Goal: Task Accomplishment & Management: Complete application form

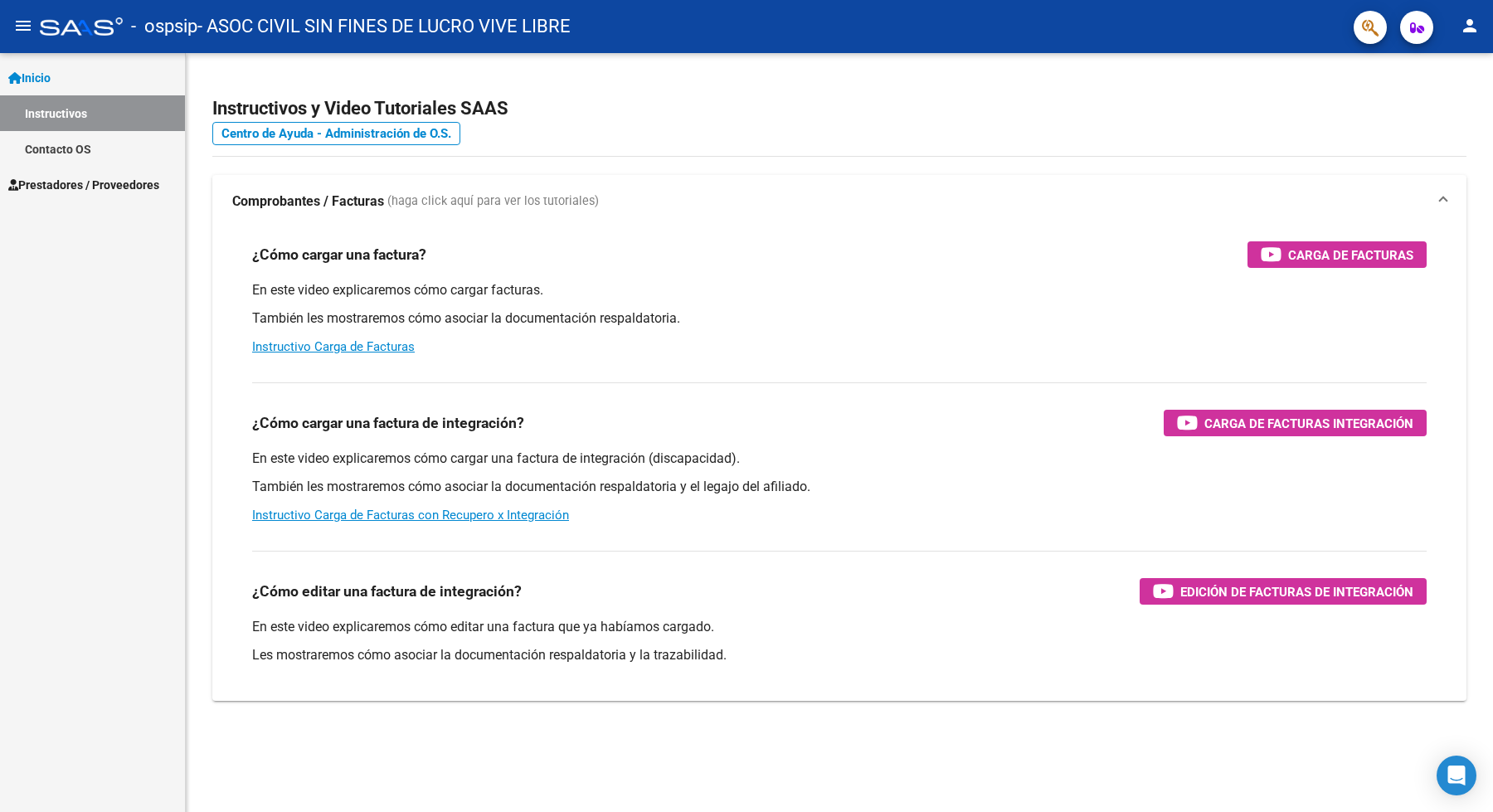
click at [55, 186] on span "Prestadores / Proveedores" at bounding box center [83, 184] width 151 height 19
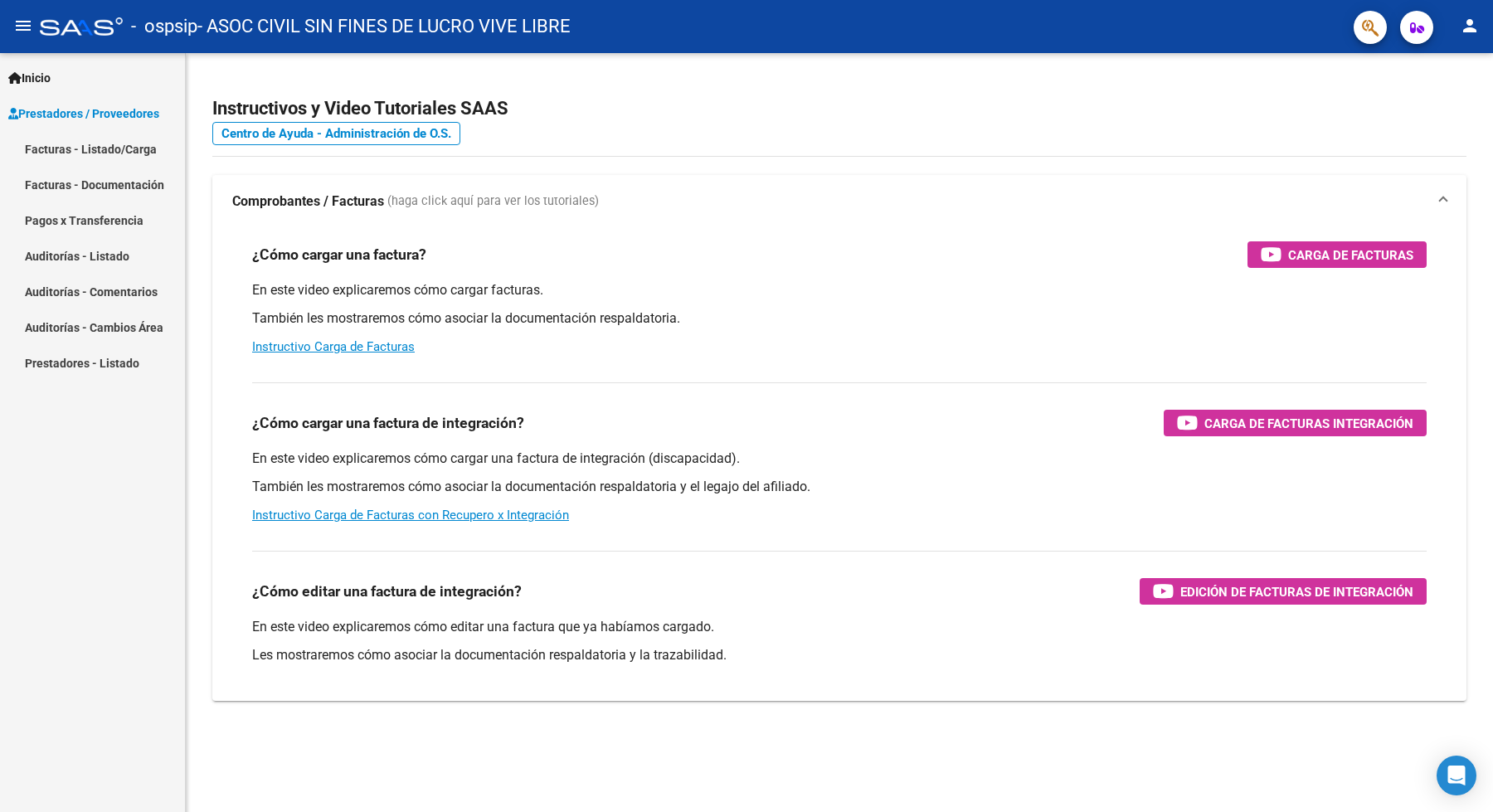
click at [88, 145] on link "Facturas - Listado/Carga" at bounding box center [92, 148] width 185 height 35
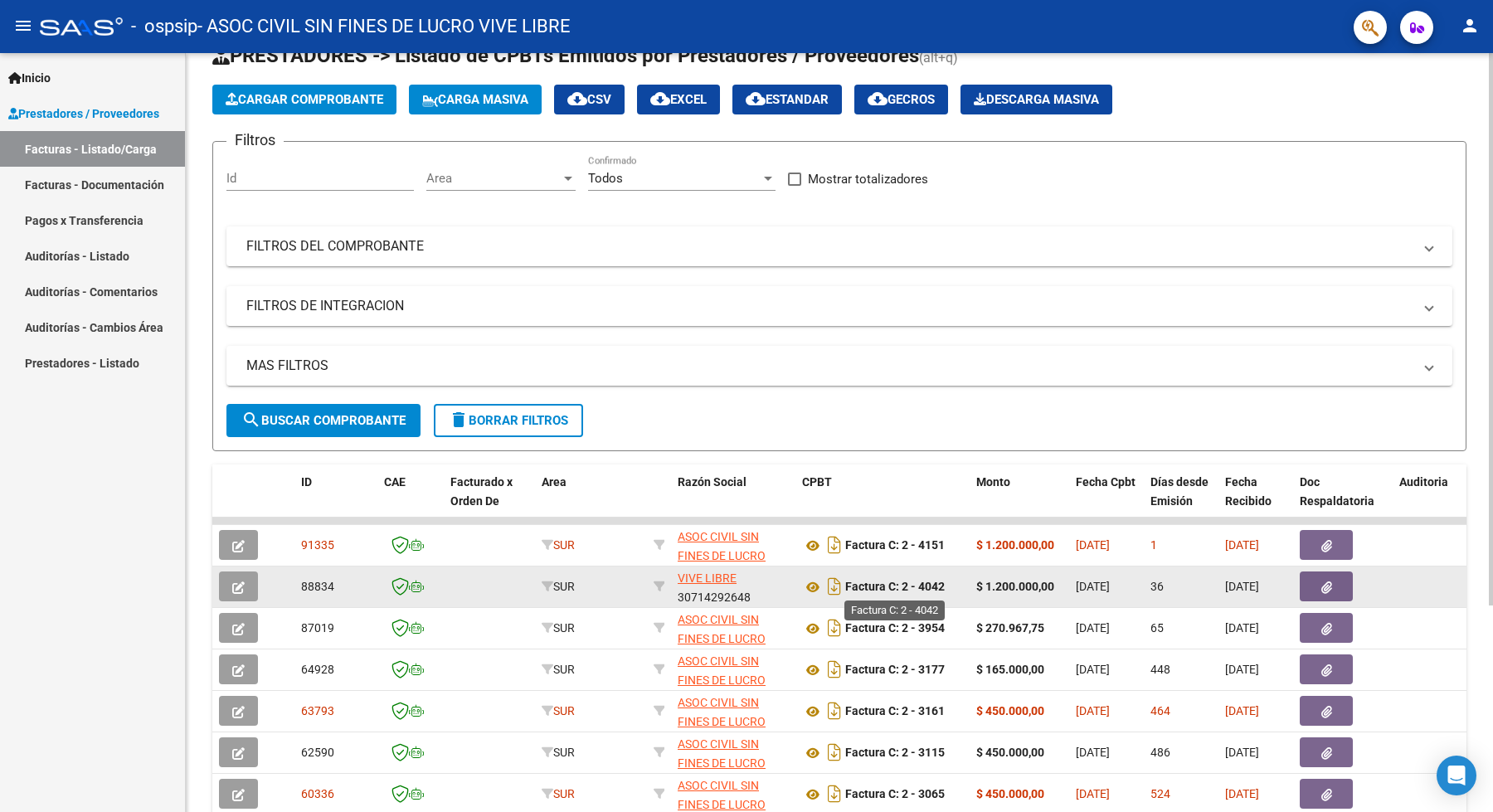
scroll to position [56, 0]
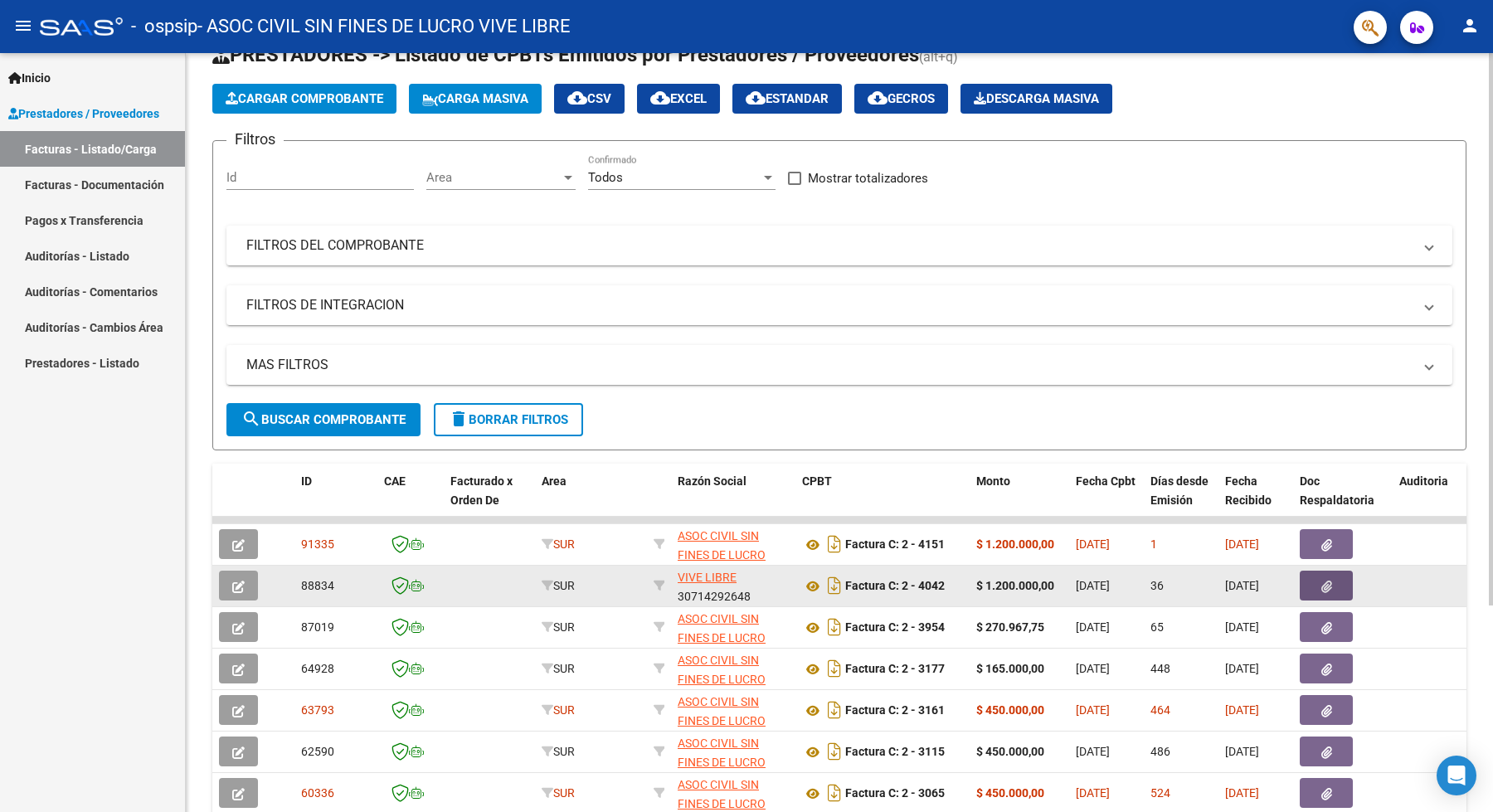
click at [1337, 585] on button "button" at bounding box center [1326, 585] width 53 height 30
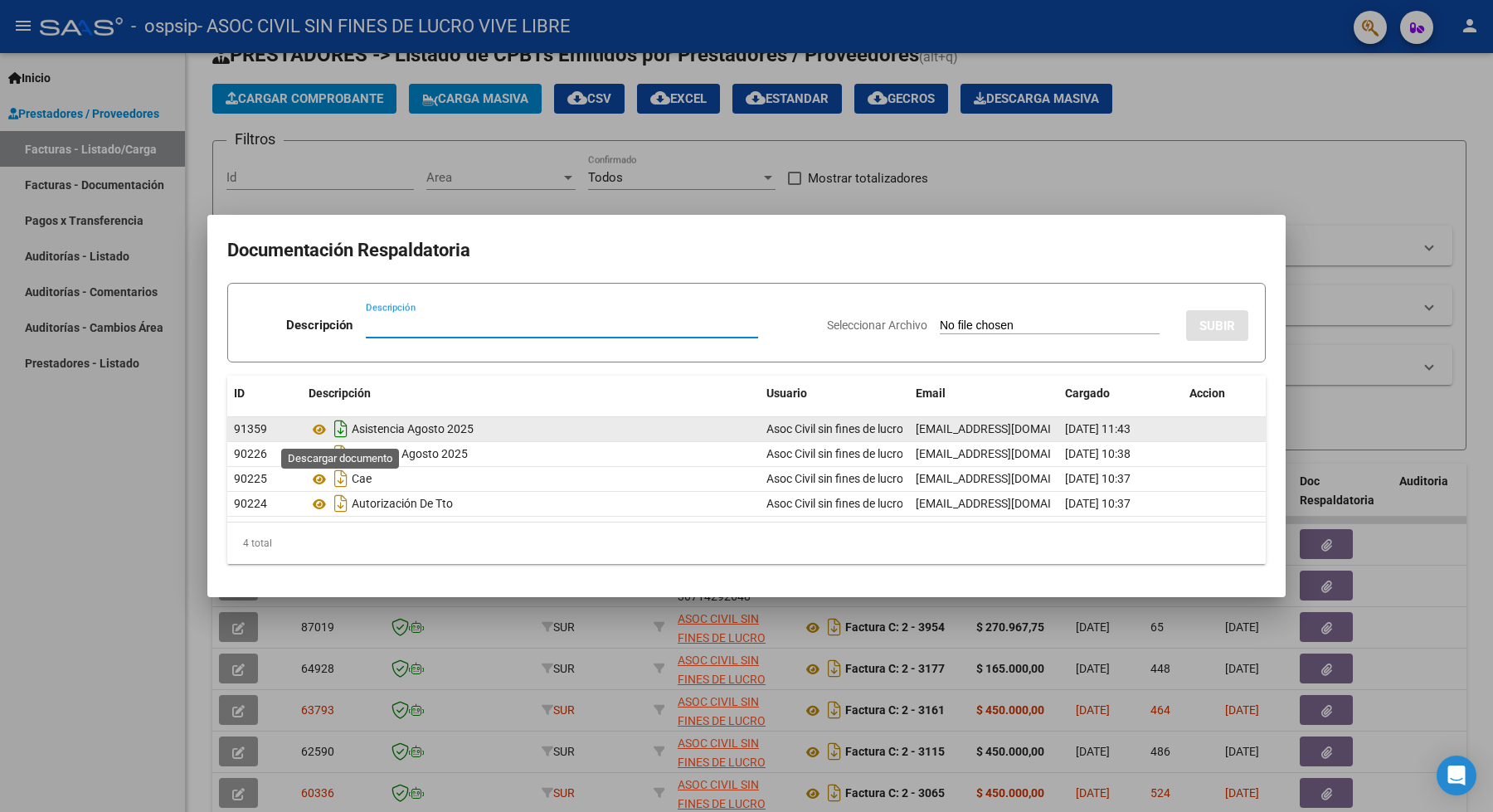
click at [340, 430] on icon "Descargar documento" at bounding box center [341, 429] width 21 height 26
click at [139, 515] on div at bounding box center [746, 406] width 1493 height 812
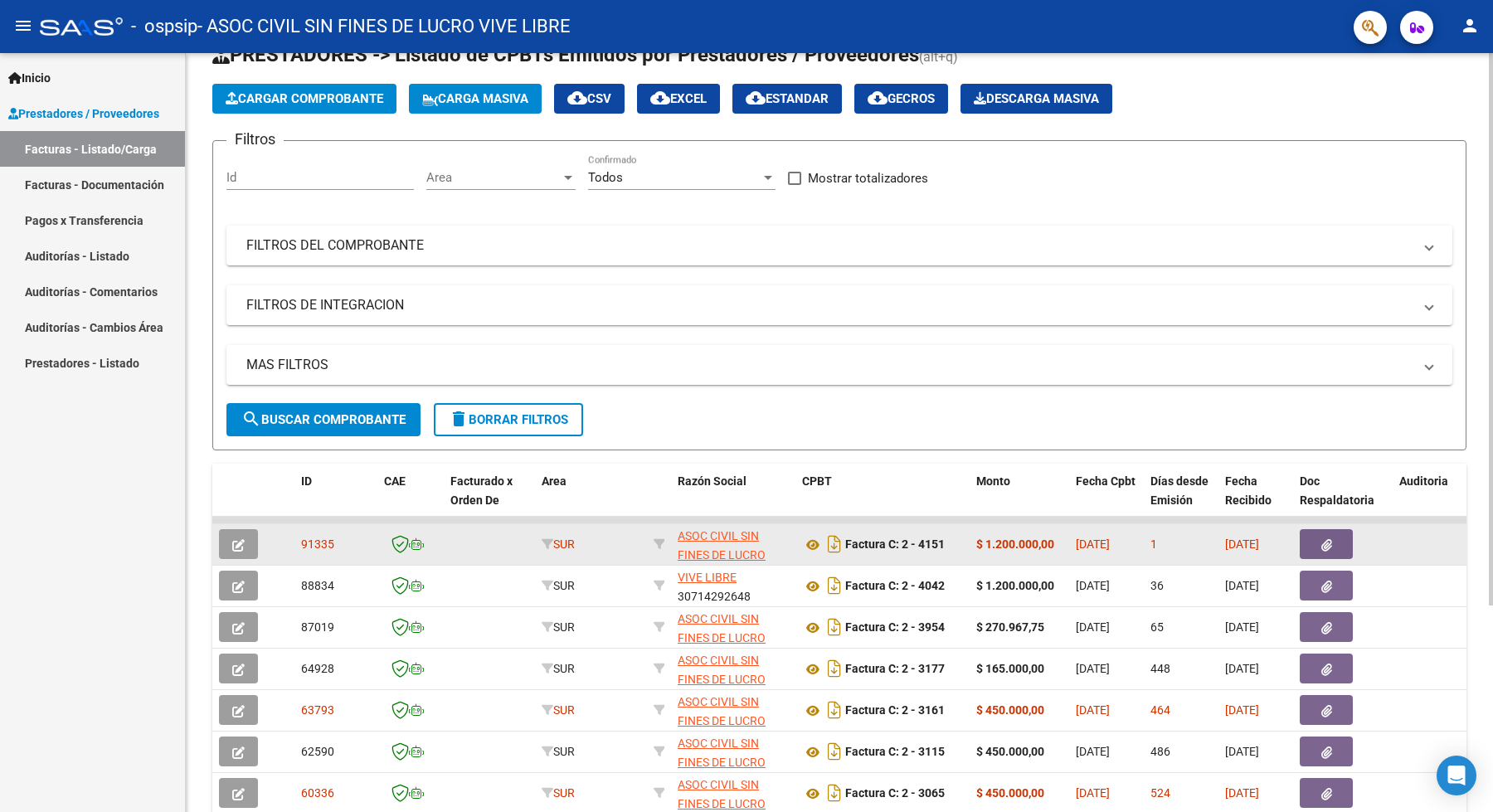
click at [1325, 545] on icon "button" at bounding box center [1326, 545] width 11 height 12
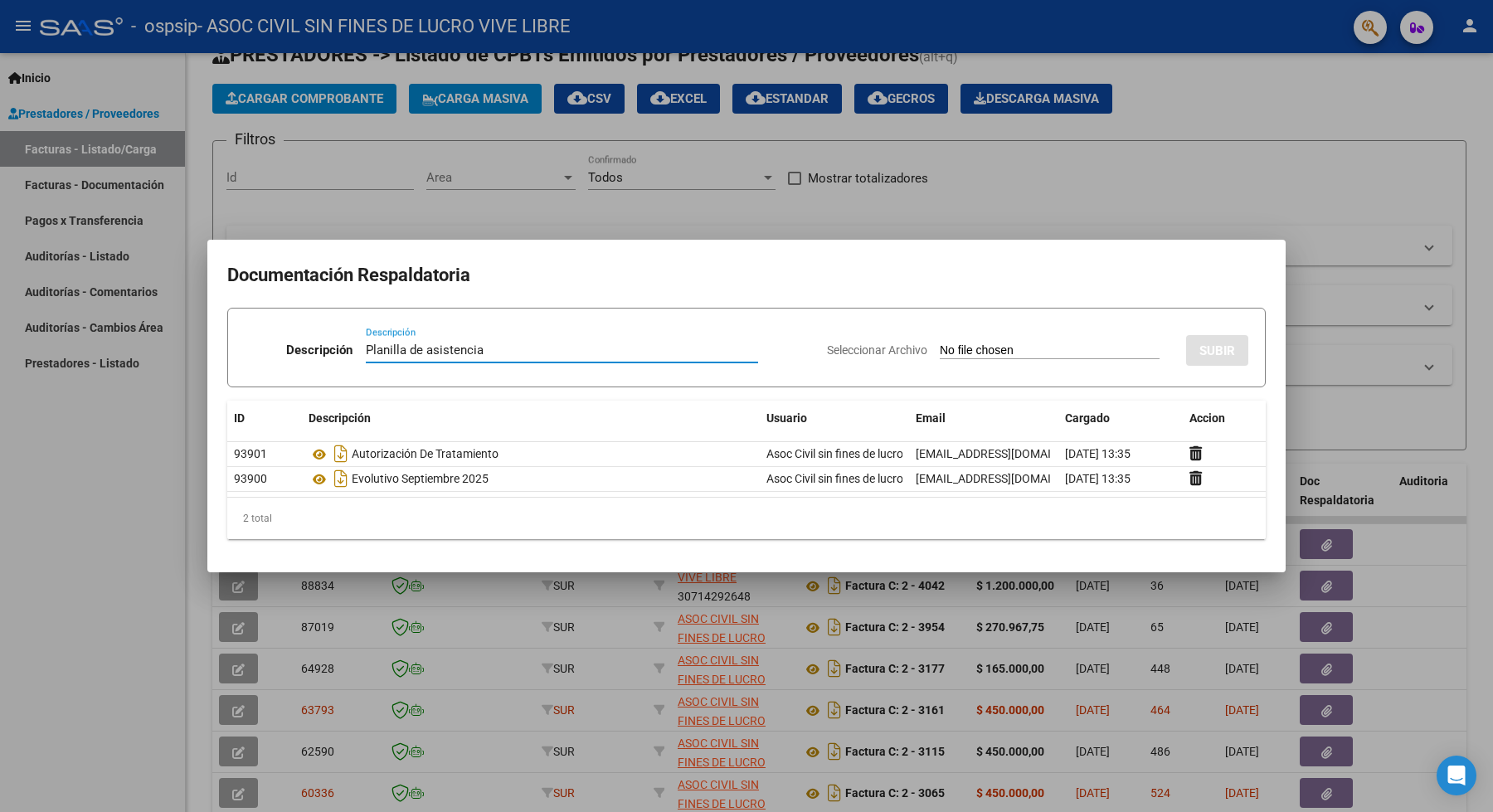
type input "Planilla de asistencia"
click at [980, 351] on input "Seleccionar Archivo" at bounding box center [1049, 351] width 220 height 16
type input "C:\fakepath\Planilla de asistencia [PERSON_NAME] SEP.pdf"
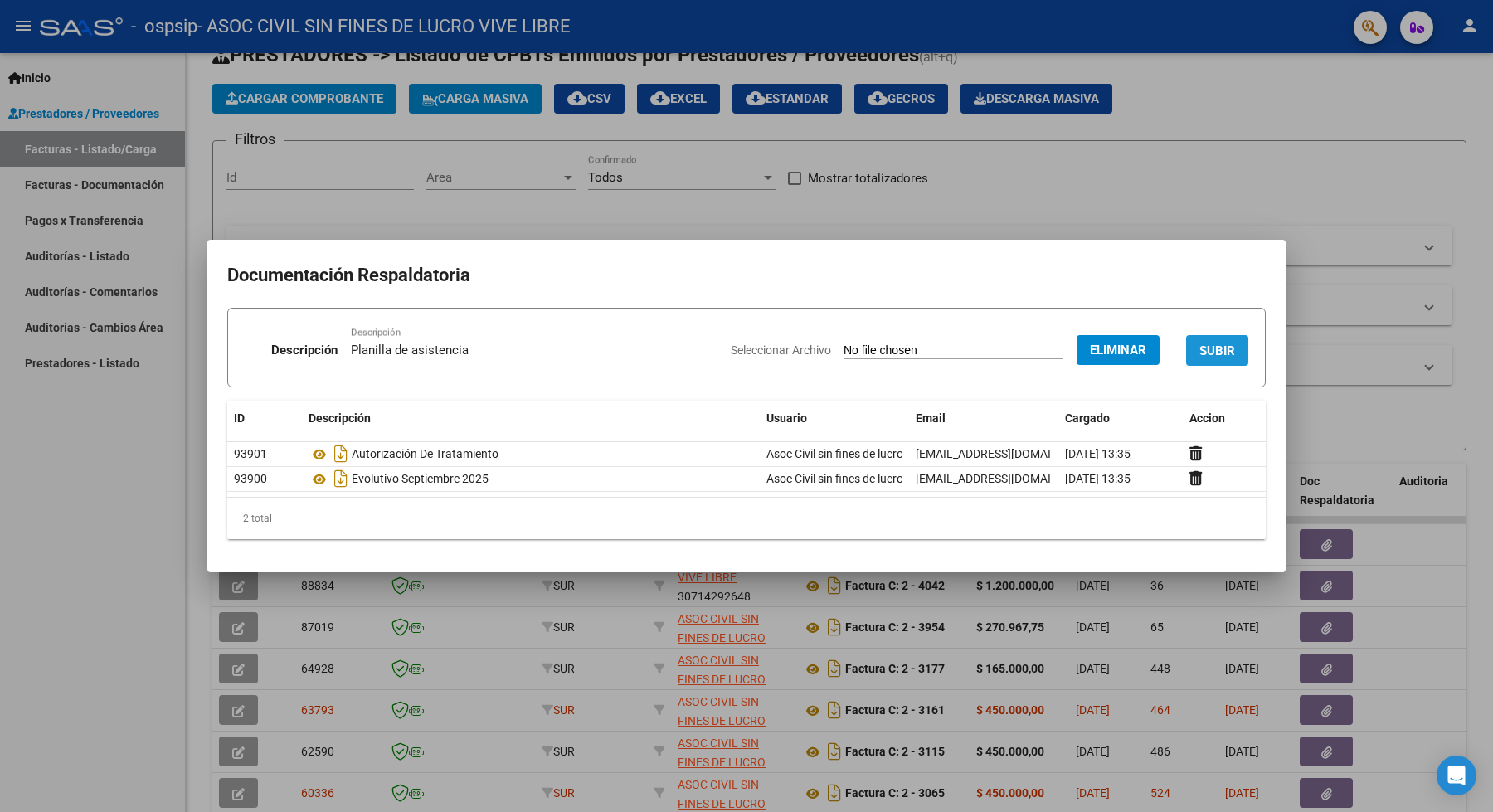
click at [1215, 345] on span "SUBIR" at bounding box center [1217, 350] width 35 height 15
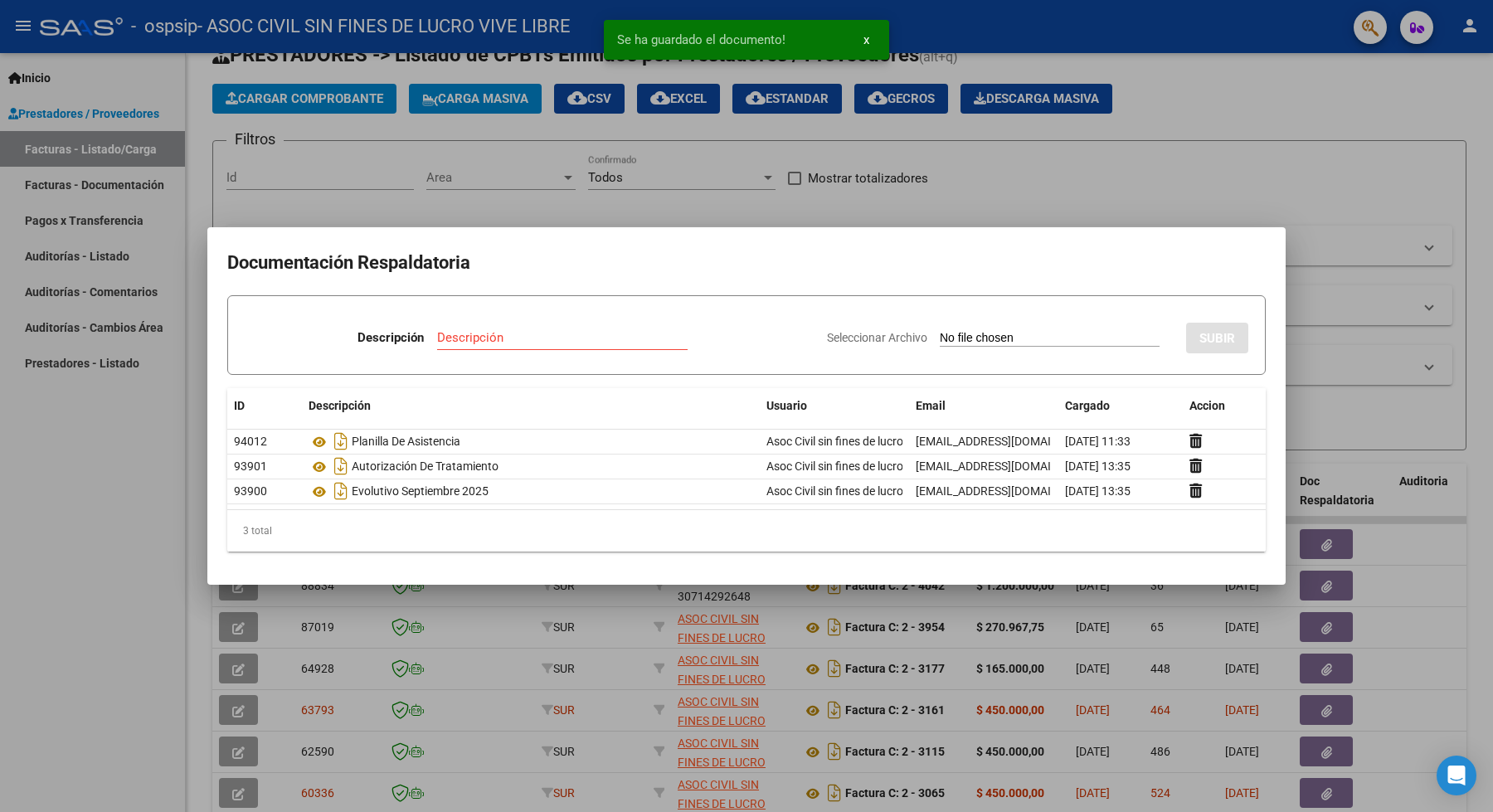
click at [1347, 362] on div at bounding box center [746, 406] width 1493 height 812
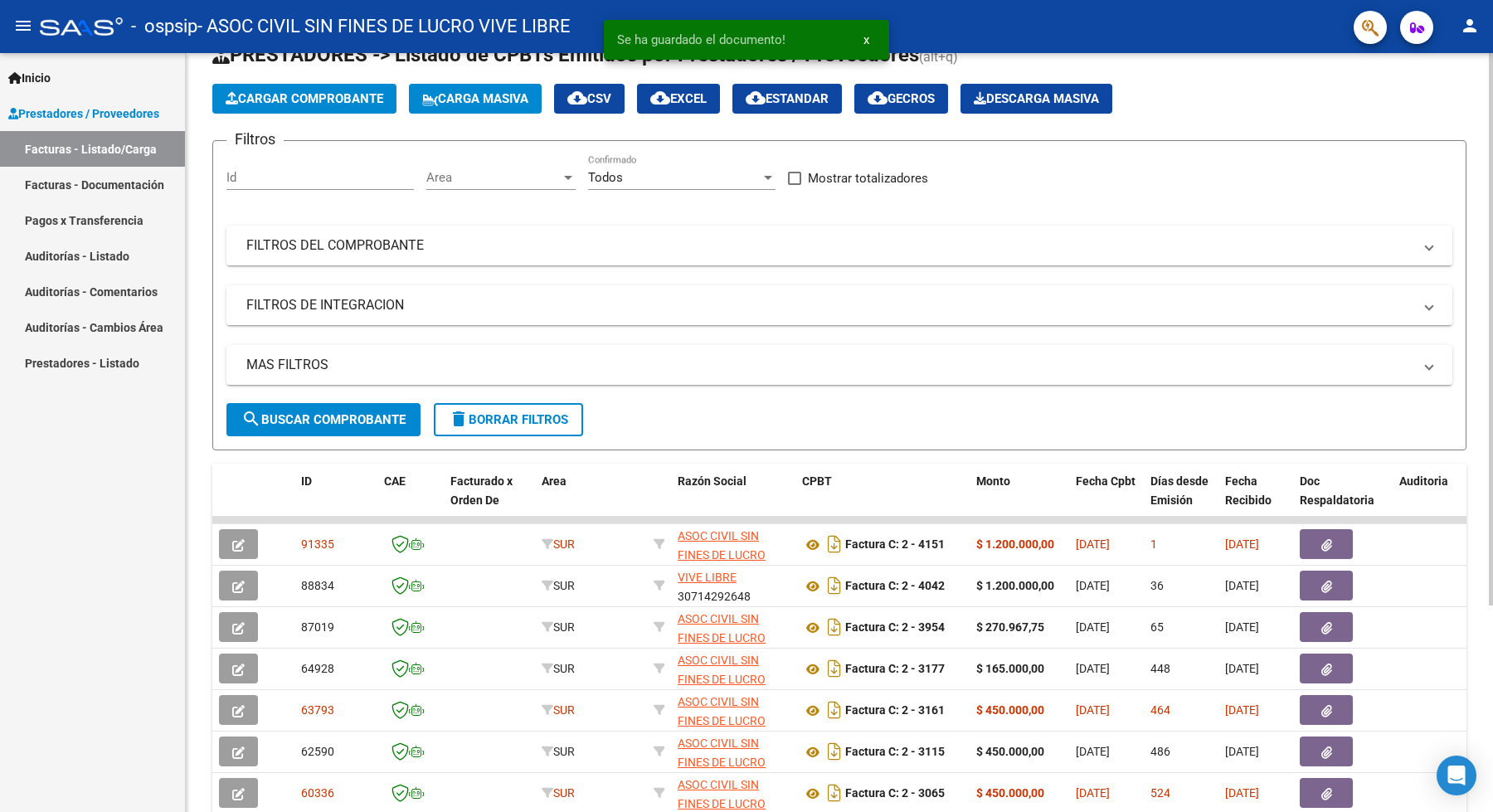
click at [275, 100] on span "Cargar Comprobante" at bounding box center [304, 98] width 157 height 15
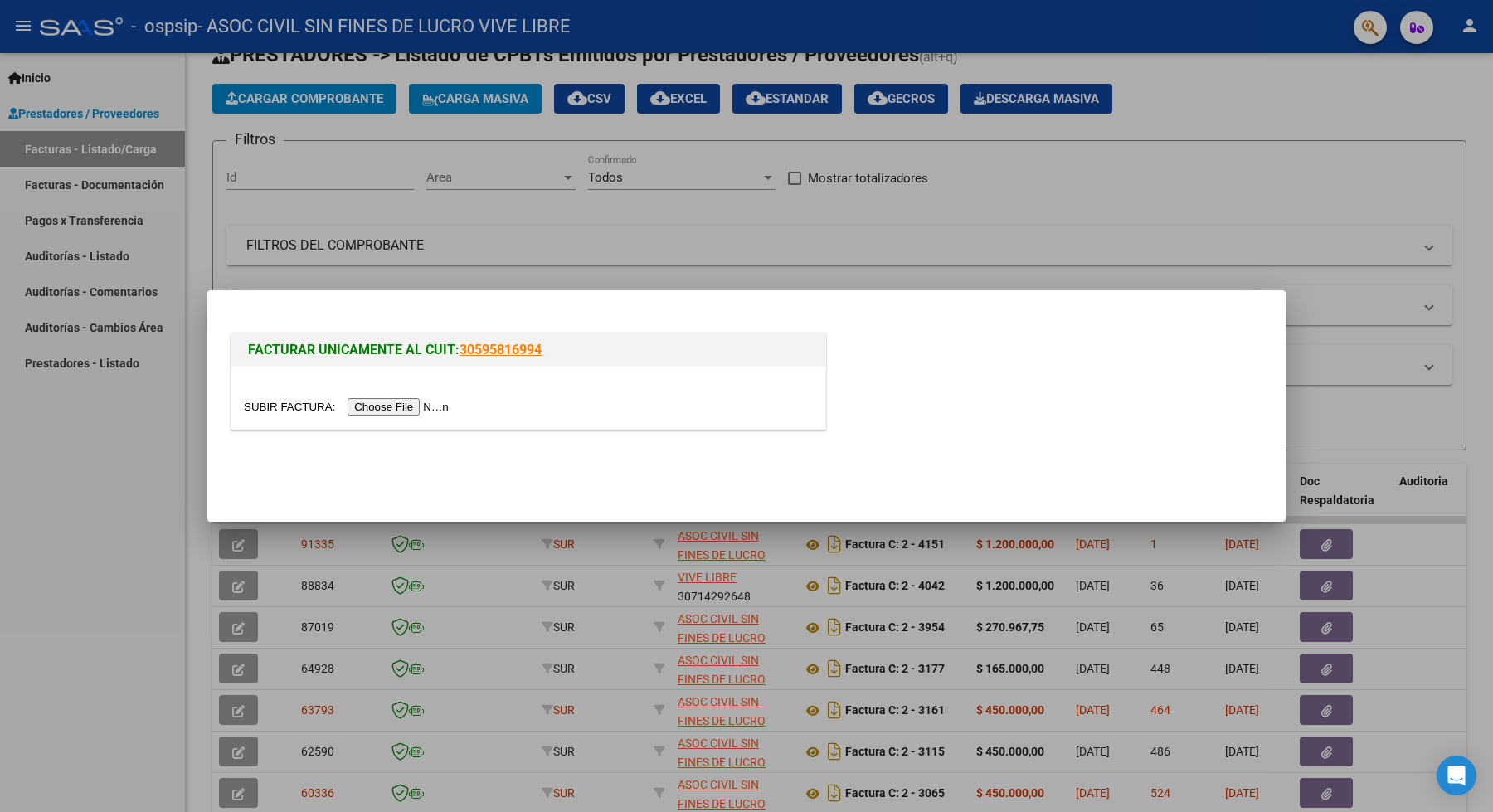
click at [352, 407] on input "file" at bounding box center [349, 407] width 210 height 18
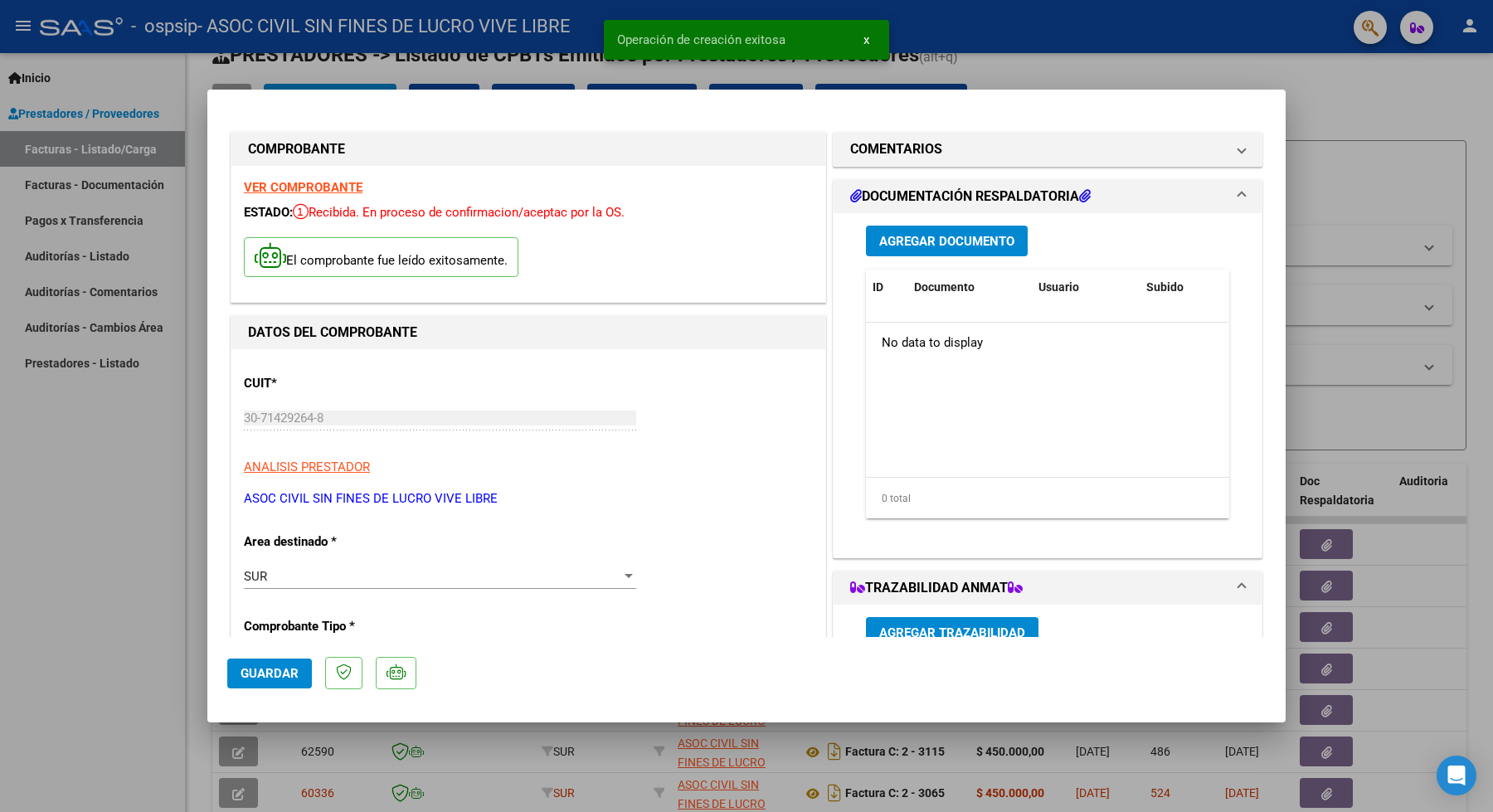
click at [946, 239] on span "Agregar Documento" at bounding box center [946, 241] width 135 height 15
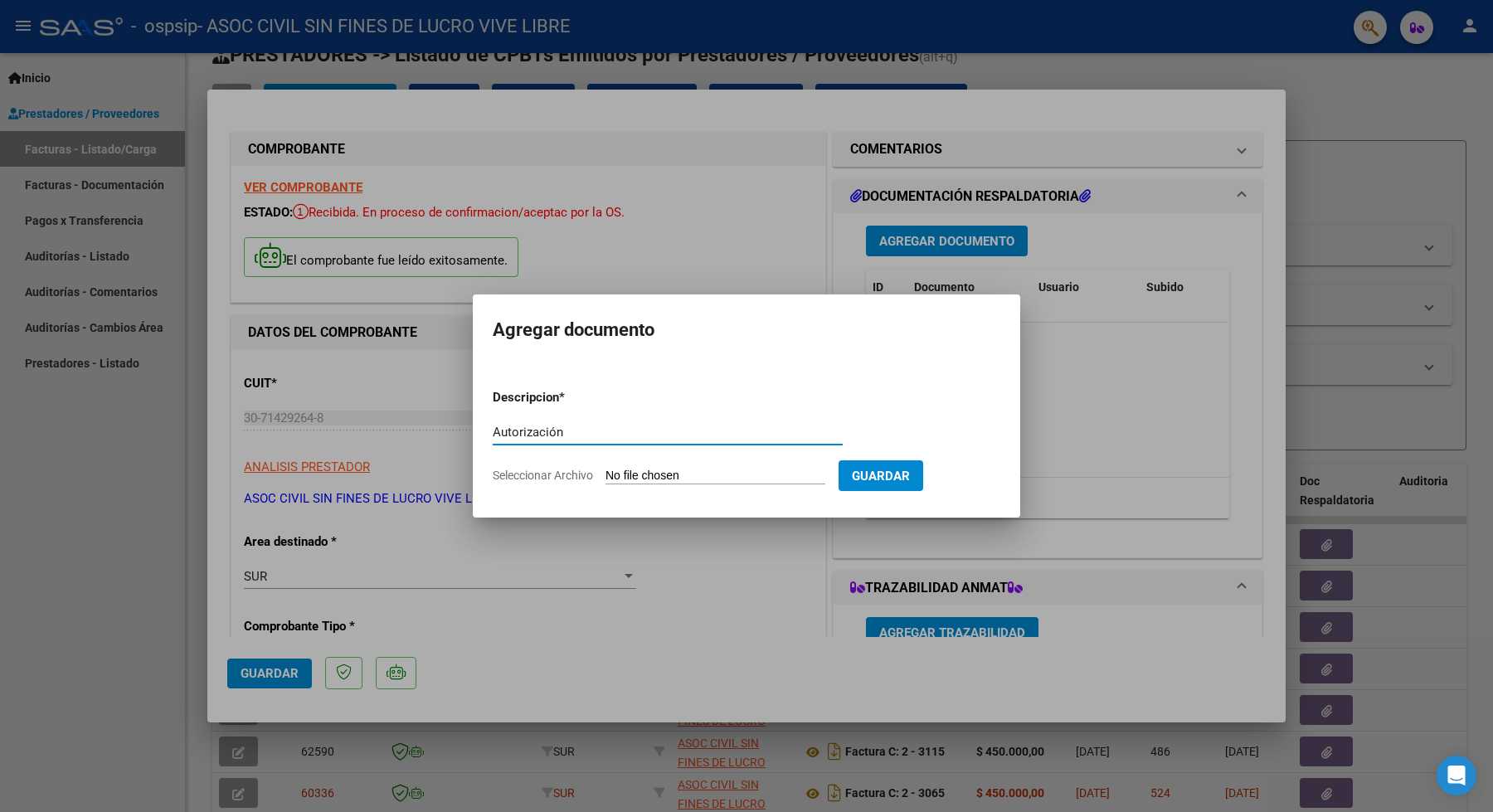
type input "Autorización"
drag, startPoint x: 594, startPoint y: 432, endPoint x: 711, endPoint y: 471, distance: 123.3
click at [711, 471] on input "Seleccionar Archivo" at bounding box center [715, 477] width 220 height 16
type input "C:\fakepath\AUTORIZACION OVEJERO A PARTIR DE SEPTIEMBRE.pdf"
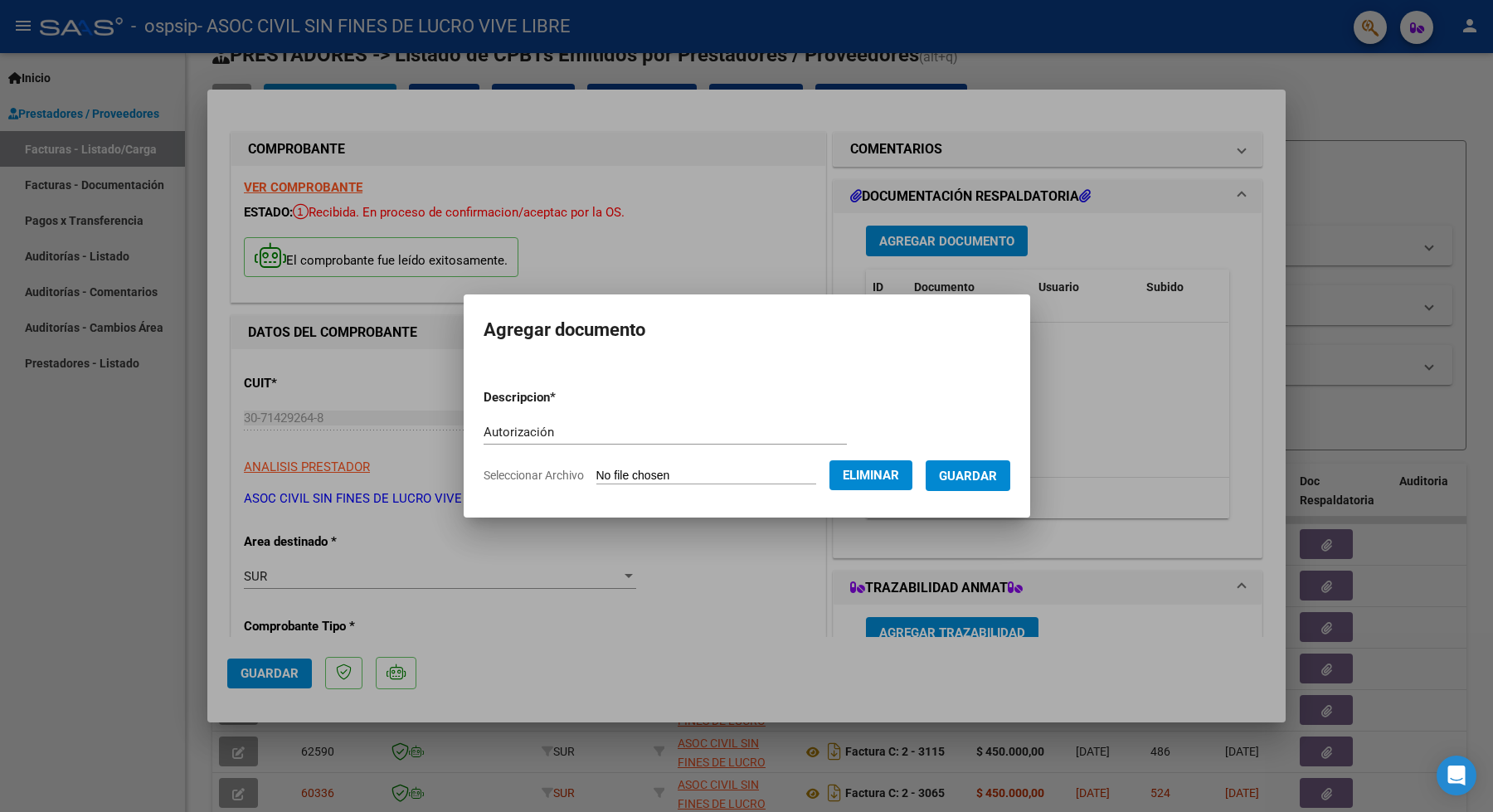
click at [992, 480] on span "Guardar" at bounding box center [968, 476] width 58 height 15
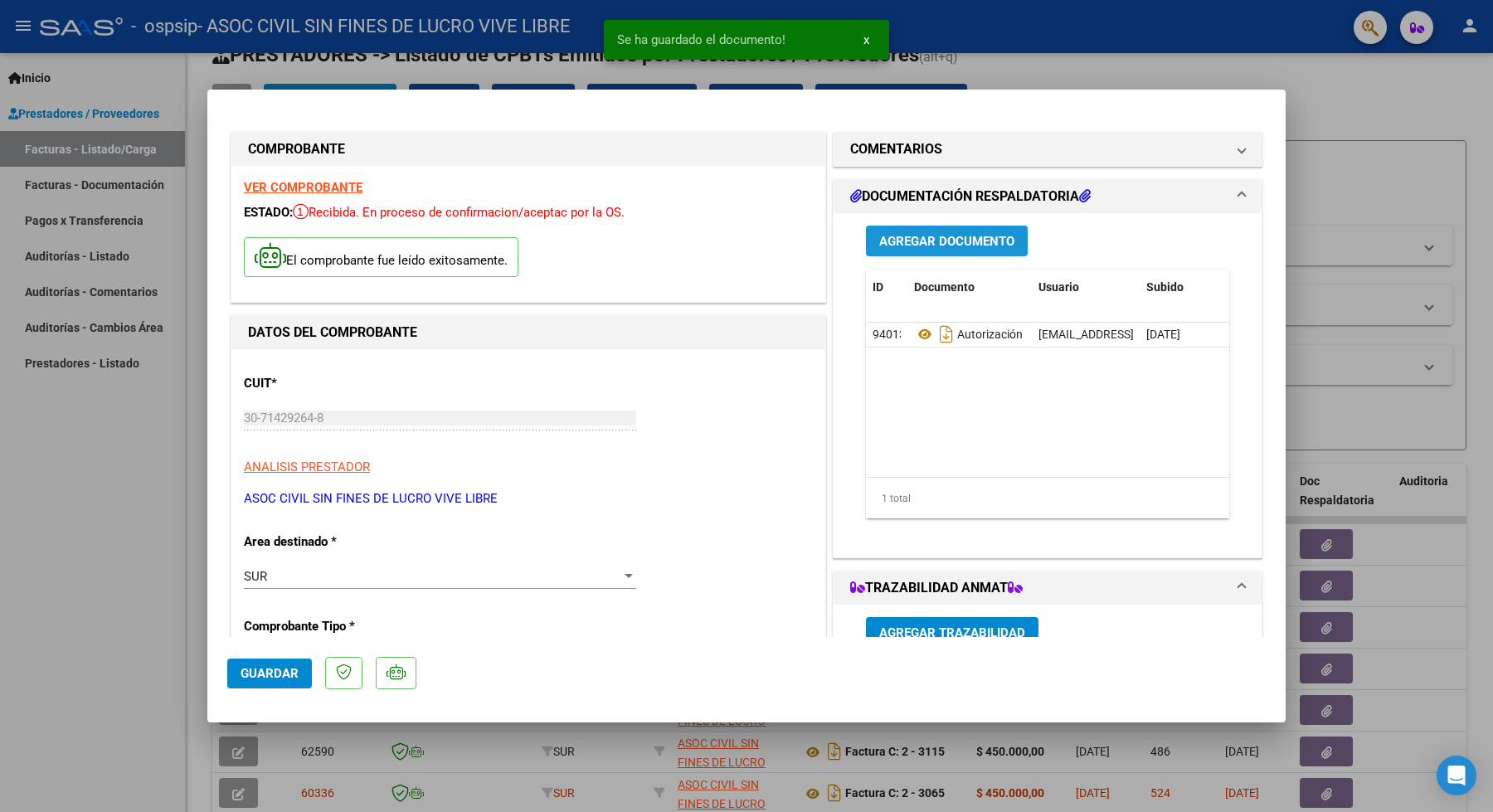
click at [959, 240] on span "Agregar Documento" at bounding box center [946, 241] width 135 height 15
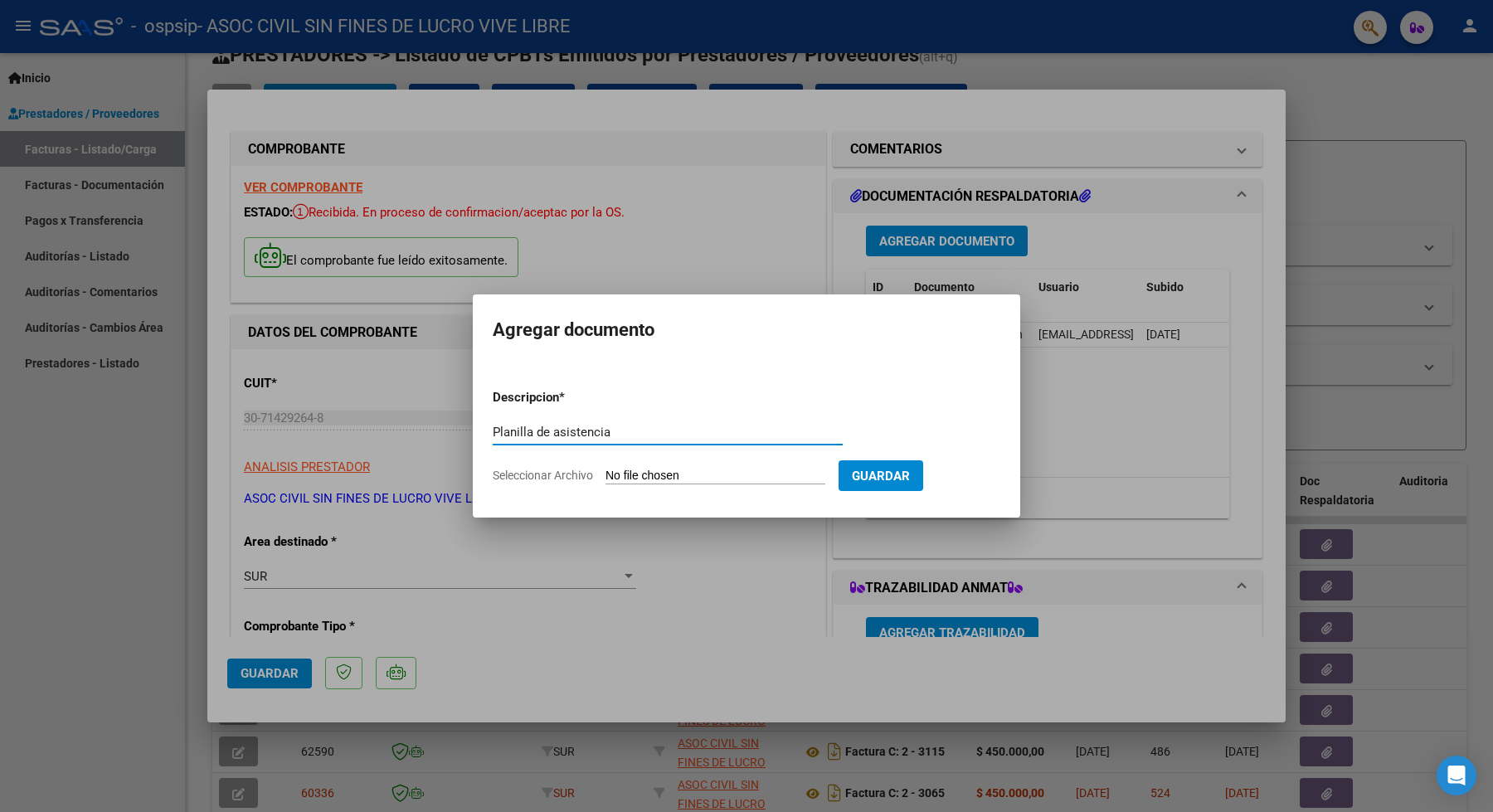
type input "Planilla de asistencia"
click at [676, 475] on input "Seleccionar Archivo" at bounding box center [715, 477] width 220 height 16
type input "C:\fakepath\Planilla asistencia Ovejero [DATE].pdf"
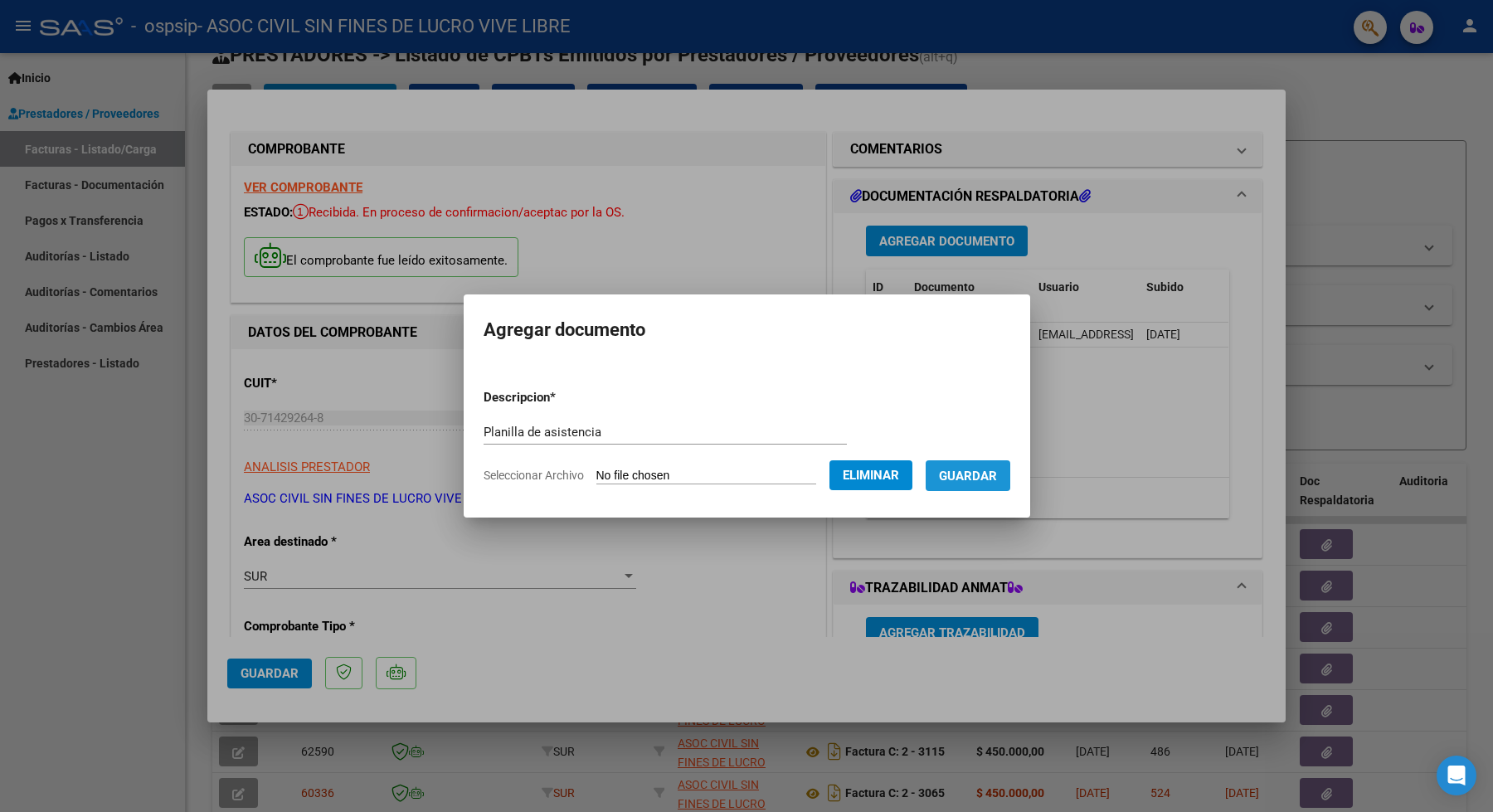
click at [993, 476] on span "Guardar" at bounding box center [968, 476] width 58 height 15
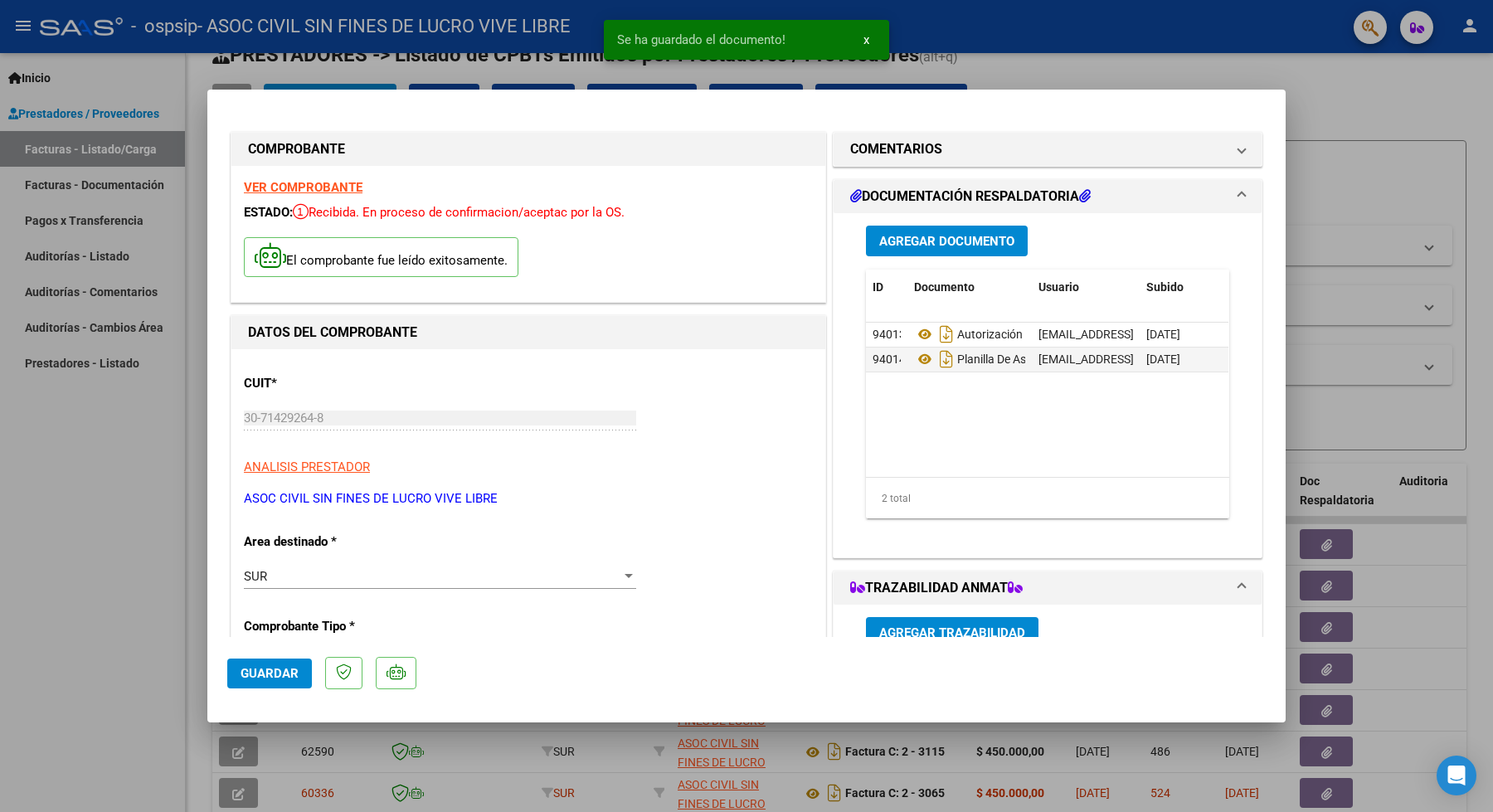
click at [932, 241] on span "Agregar Documento" at bounding box center [946, 241] width 135 height 15
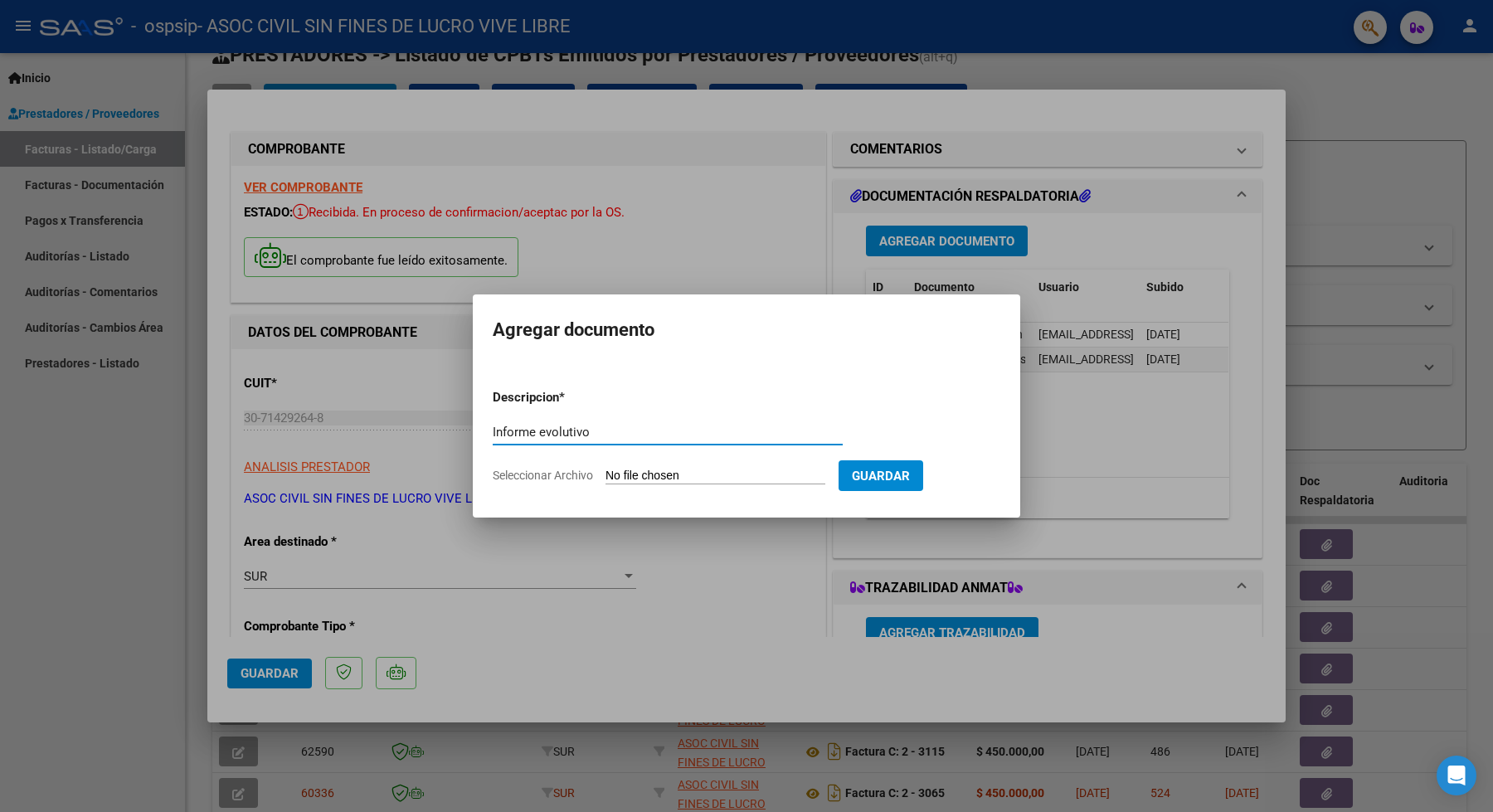
type input "Informe evolutivo"
click at [744, 480] on input "Seleccionar Archivo" at bounding box center [715, 477] width 220 height 16
type input "C:\fakepath\Ovejero - Evolutivo Seo 2025.pdf"
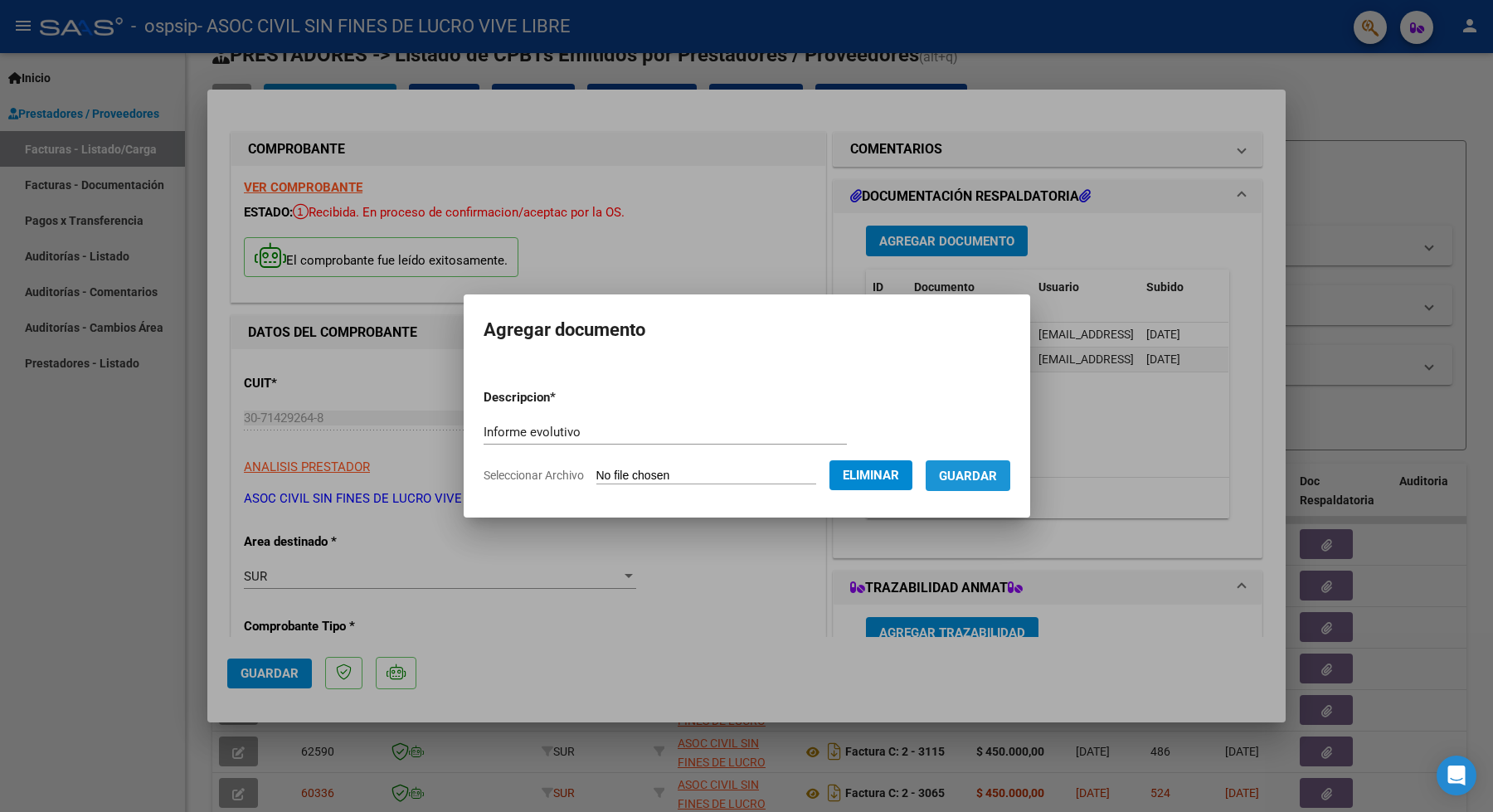
click at [997, 474] on span "Guardar" at bounding box center [968, 476] width 58 height 15
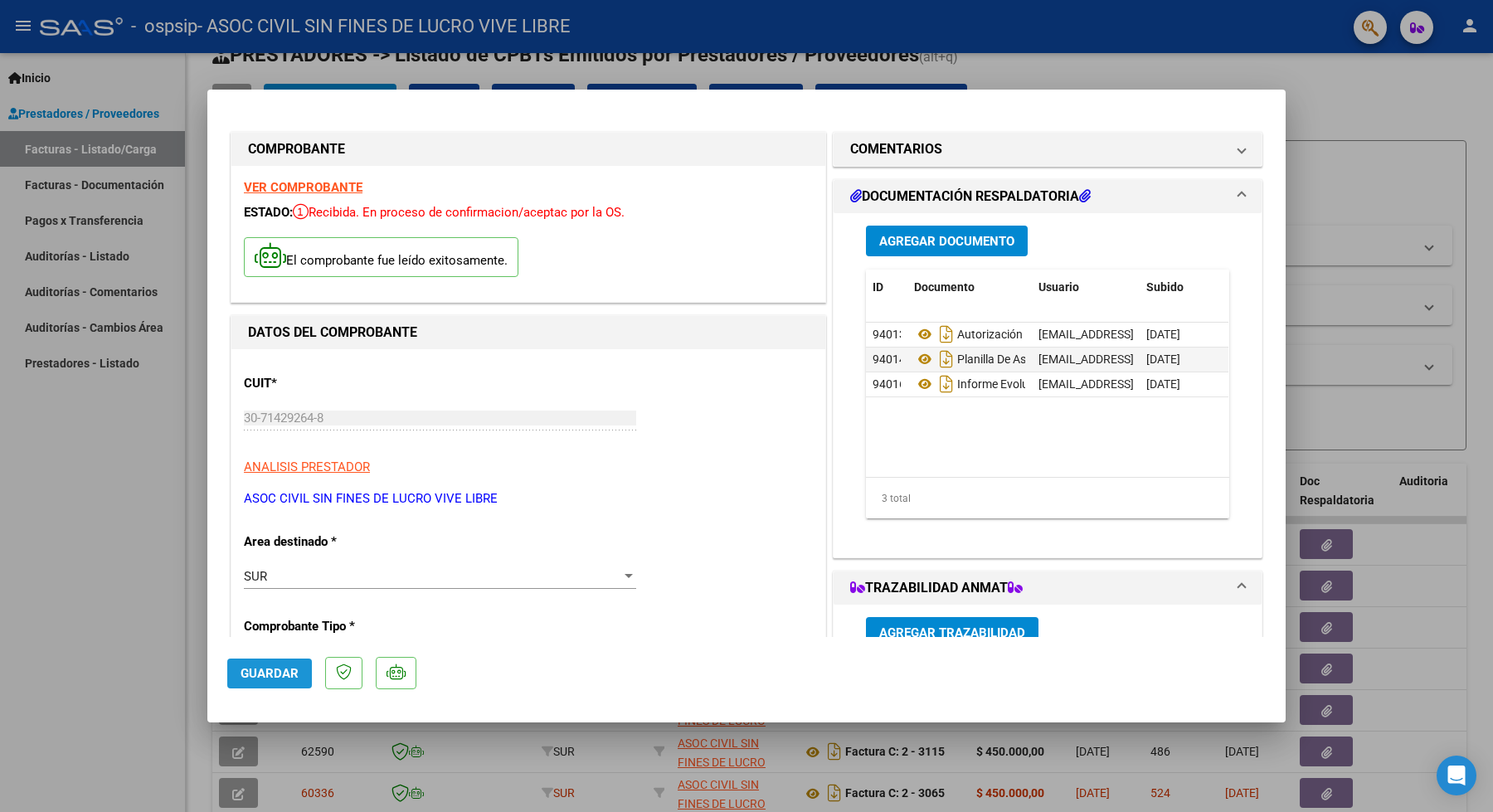
click at [267, 668] on span "Guardar" at bounding box center [269, 673] width 58 height 15
click at [286, 675] on span "Guardar" at bounding box center [269, 673] width 58 height 15
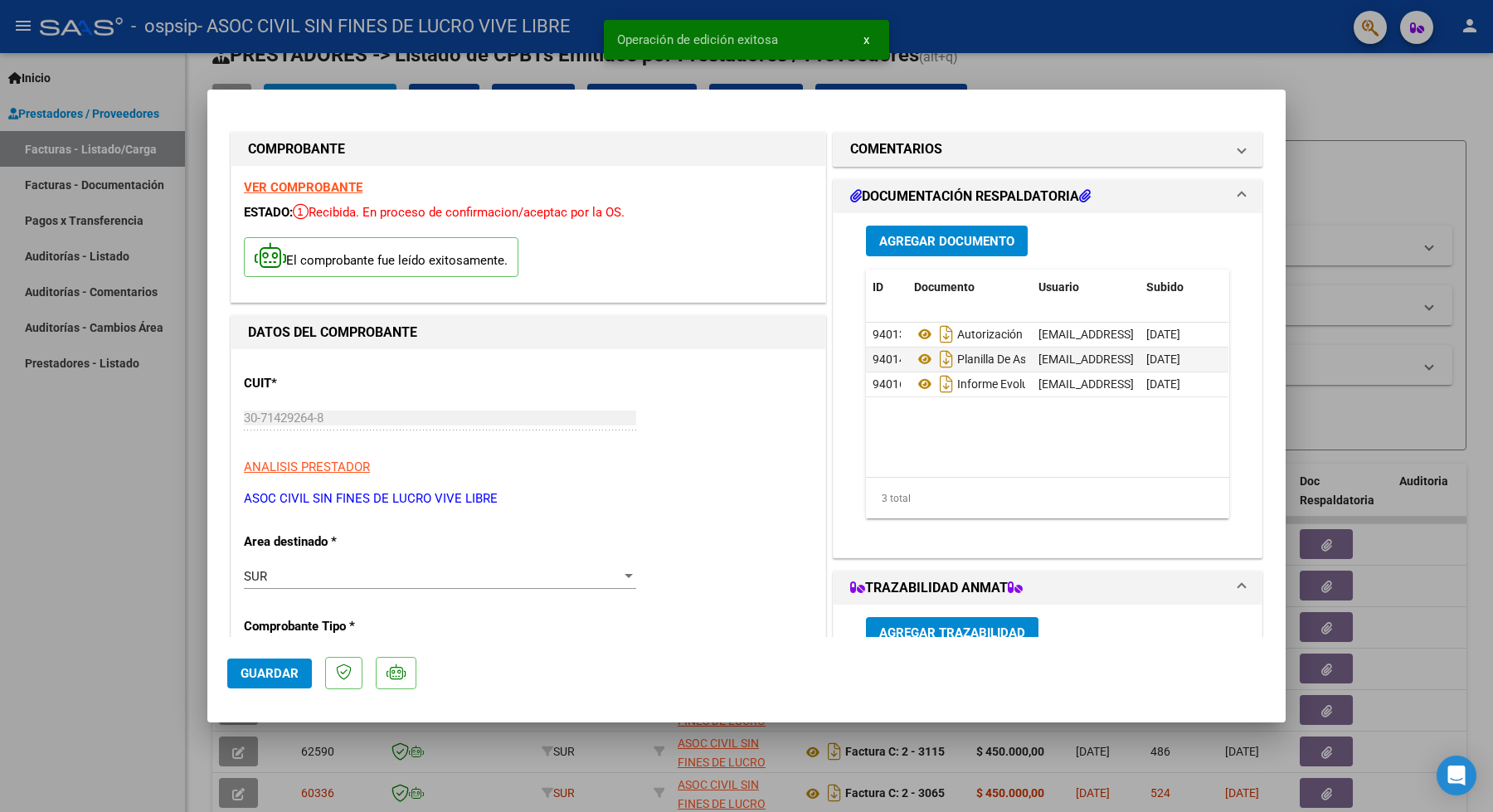
drag, startPoint x: 1068, startPoint y: 46, endPoint x: 976, endPoint y: 49, distance: 92.0
click at [1068, 46] on div at bounding box center [746, 406] width 1493 height 812
type input "$ 0,00"
